Goal: Transaction & Acquisition: Book appointment/travel/reservation

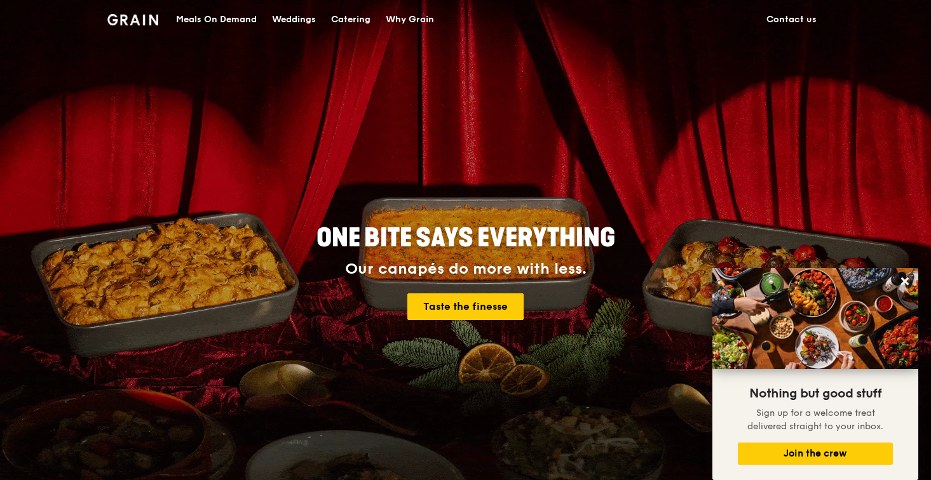
click at [352, 16] on div "Catering" at bounding box center [350, 20] width 39 height 38
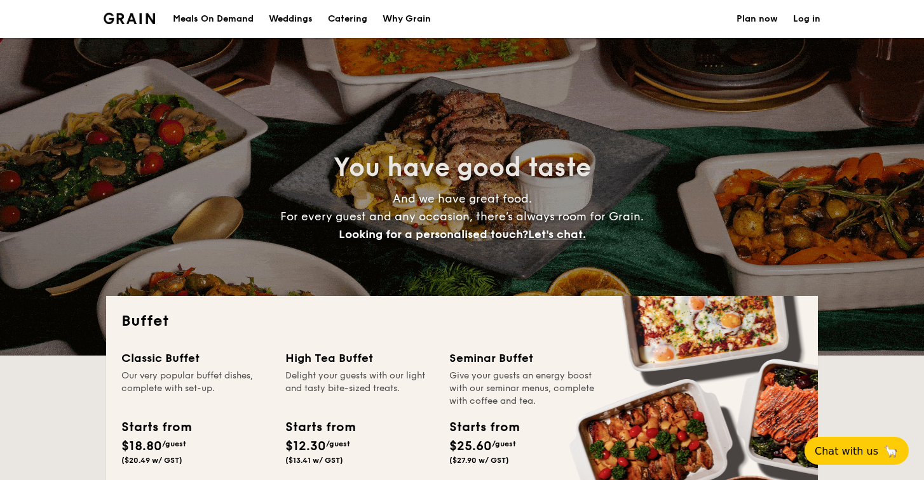
select select
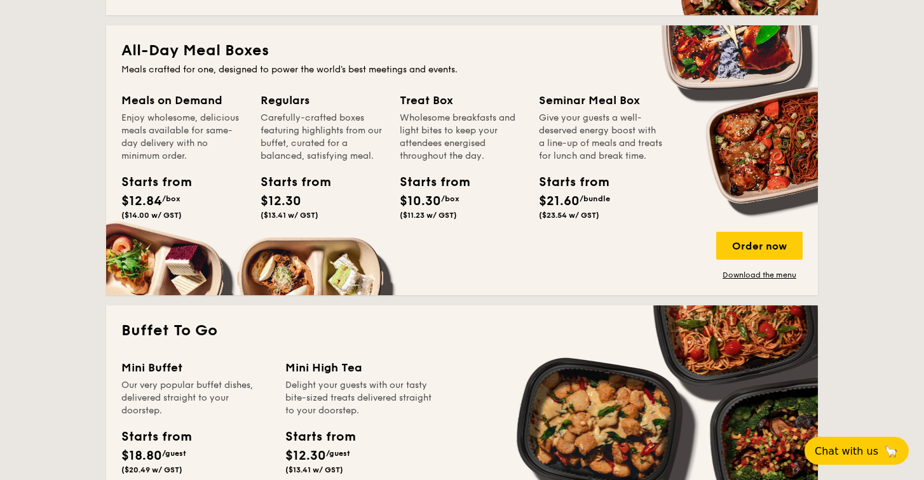
scroll to position [590, 0]
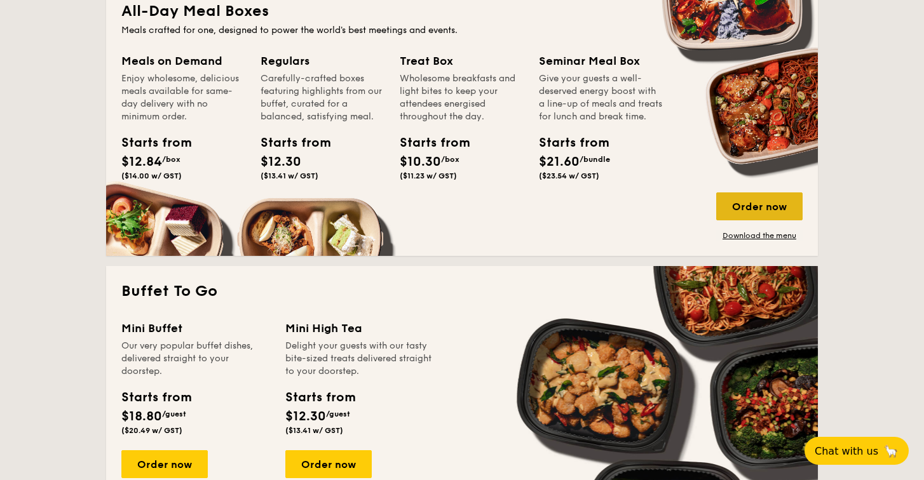
click at [762, 206] on div "Order now" at bounding box center [759, 206] width 86 height 28
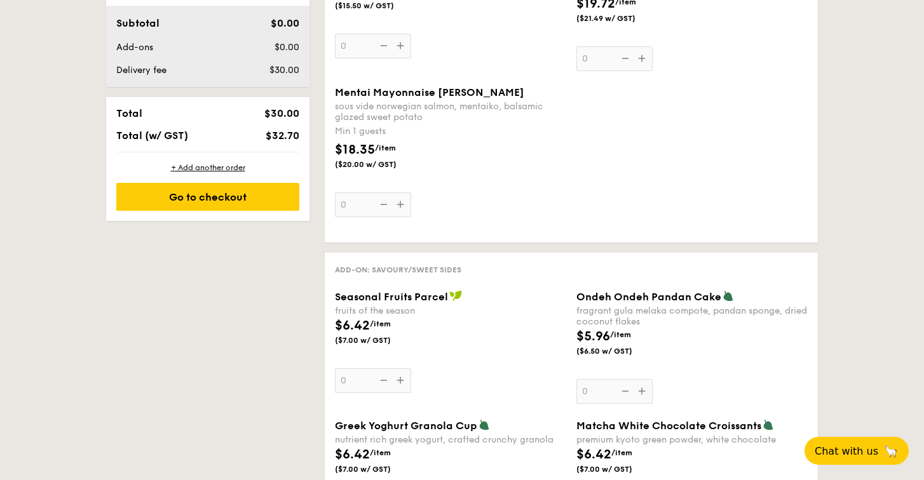
scroll to position [840, 0]
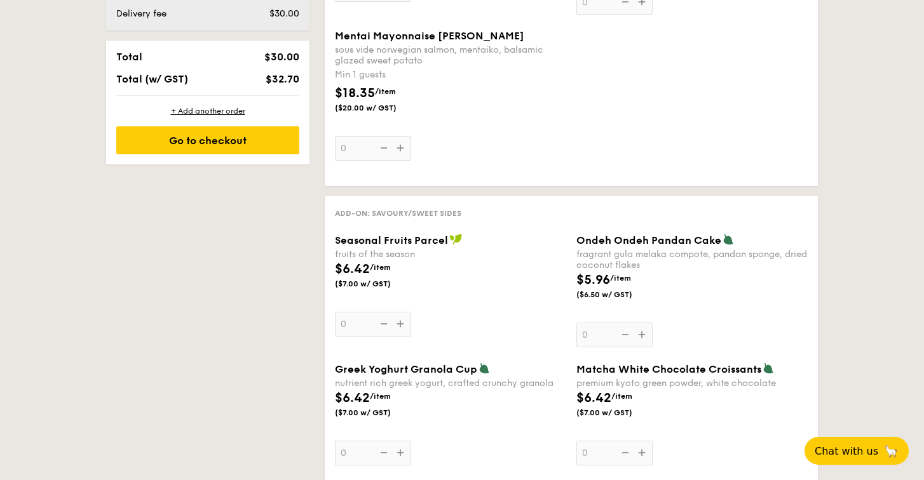
scroll to position [590, 0]
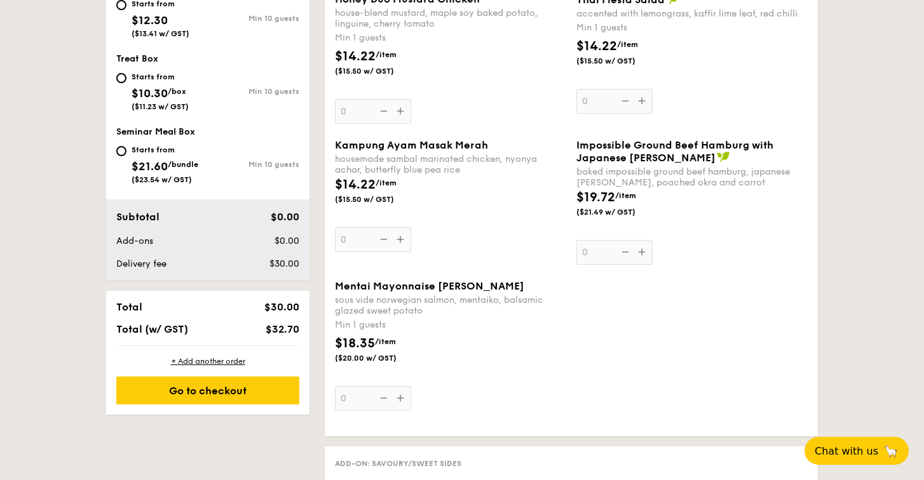
select select
